Goal: Task Accomplishment & Management: Complete application form

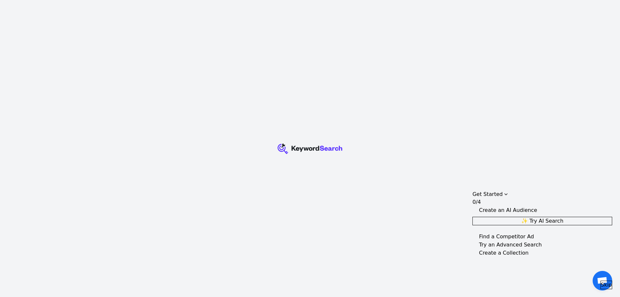
click at [601, 281] on span "Skip" at bounding box center [606, 285] width 11 height 8
